Goal: Transaction & Acquisition: Purchase product/service

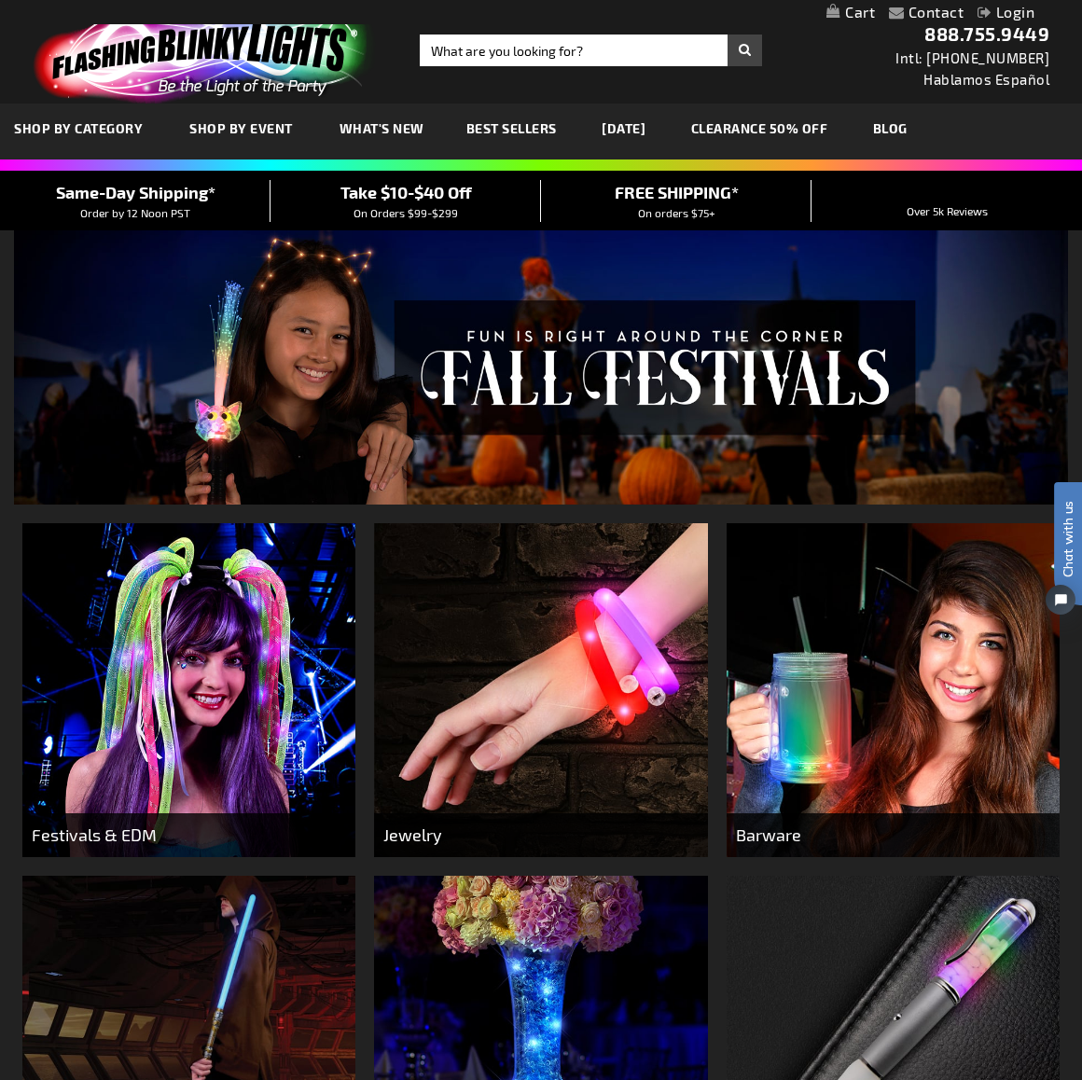
click at [219, 567] on img at bounding box center [188, 689] width 333 height 333
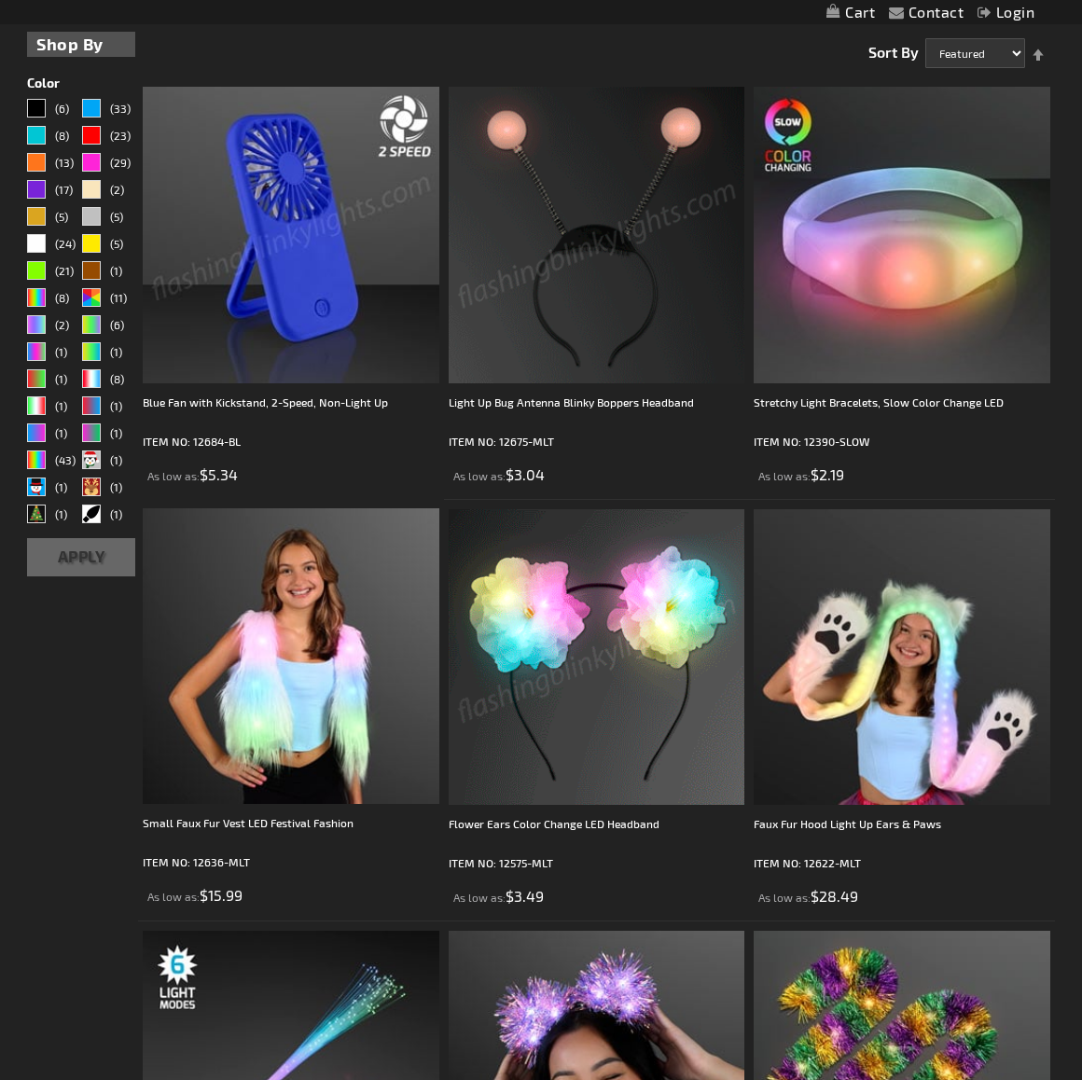
click at [561, 552] on img at bounding box center [597, 657] width 297 height 297
